Goal: Ask a question

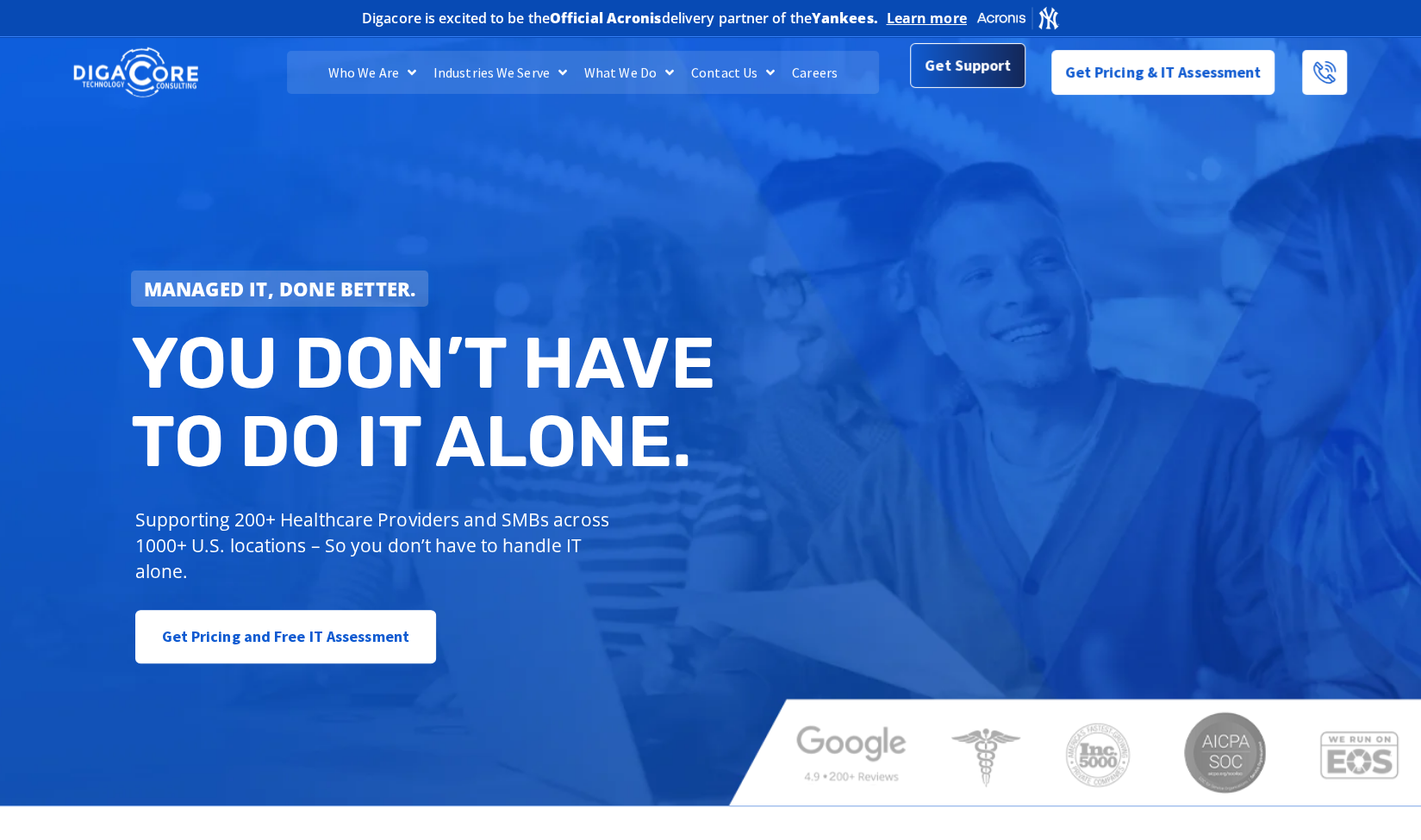
click at [941, 68] on span "Get Support" at bounding box center [967, 65] width 86 height 35
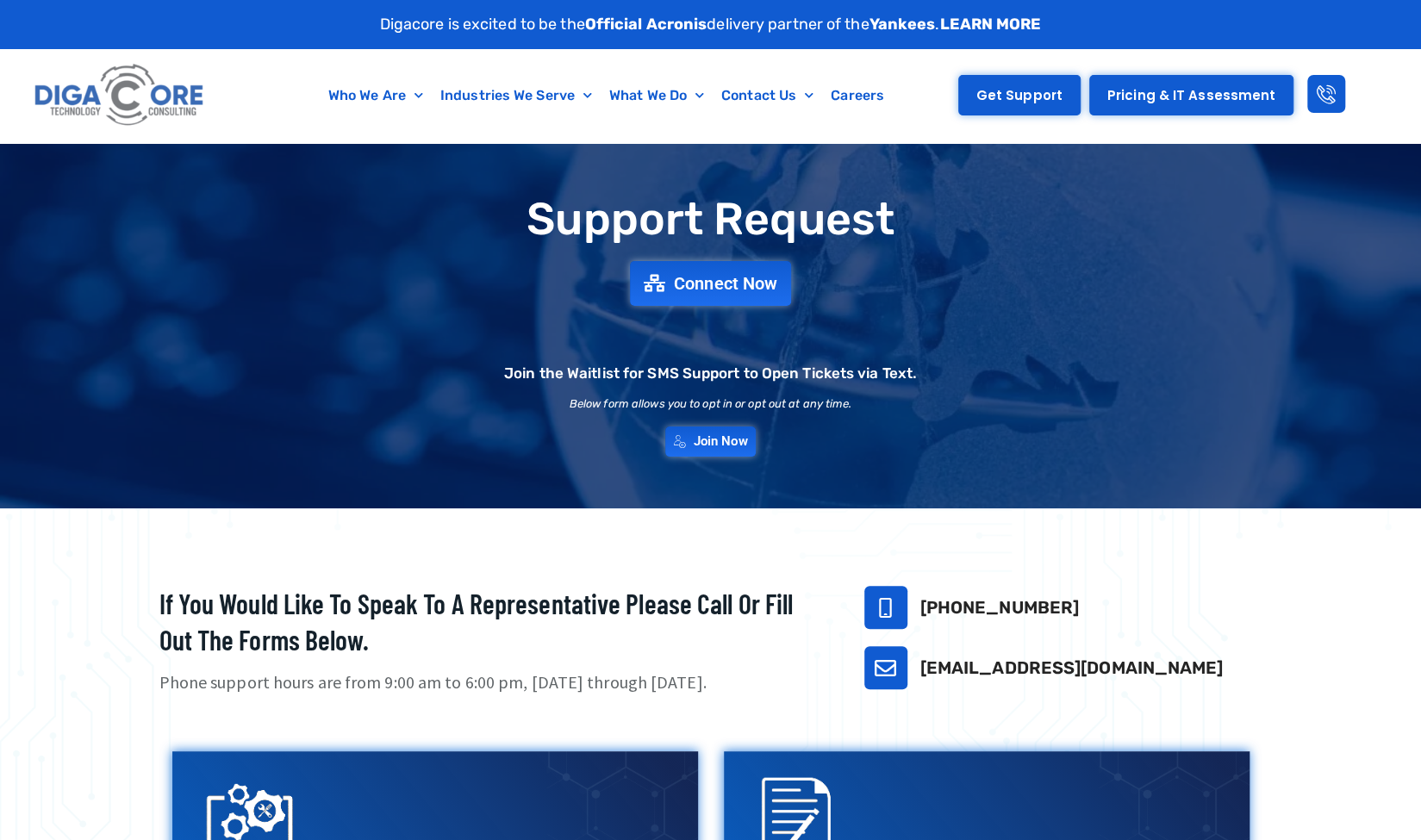
click at [1037, 99] on span "Get Support" at bounding box center [1019, 95] width 86 height 13
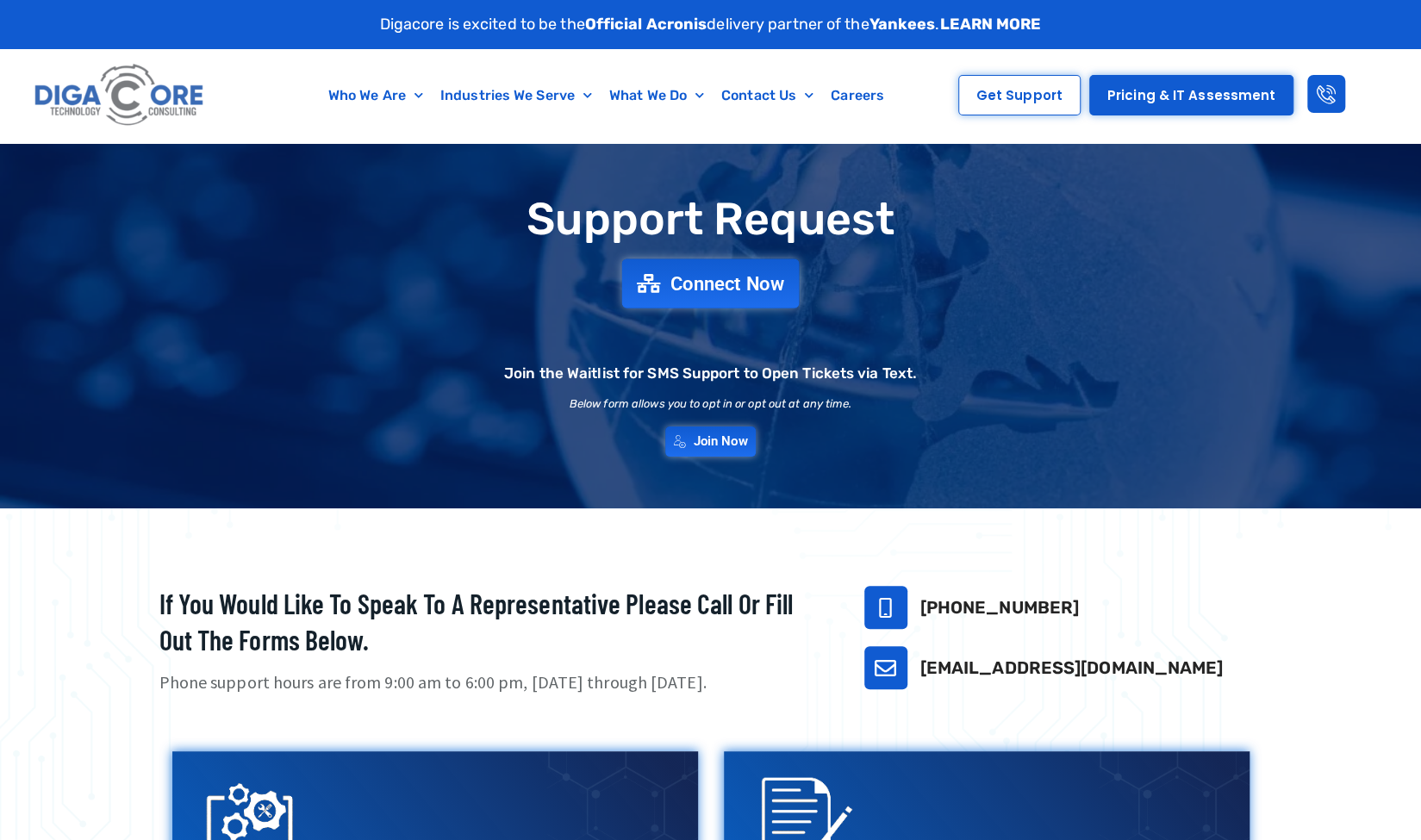
click at [758, 274] on span "Connect Now" at bounding box center [727, 283] width 114 height 19
